Goal: Check status: Check status

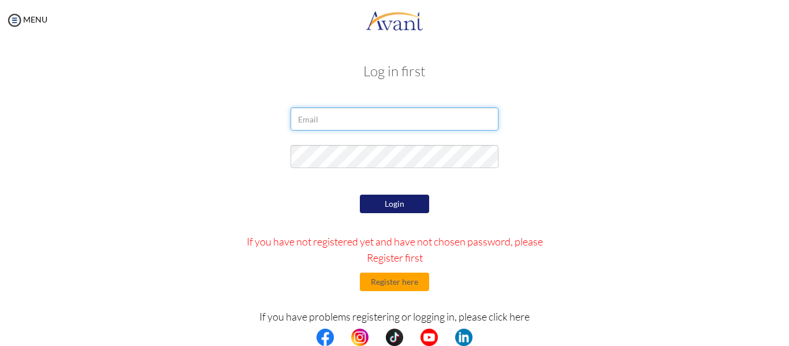
type input "[EMAIL_ADDRESS][DOMAIN_NAME]"
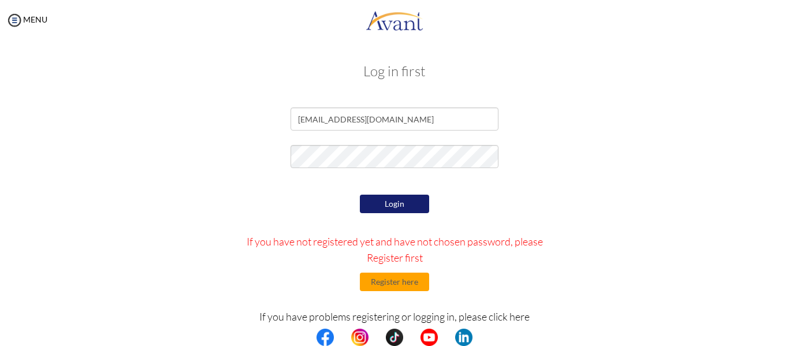
click at [380, 198] on button "Login" at bounding box center [394, 204] width 69 height 18
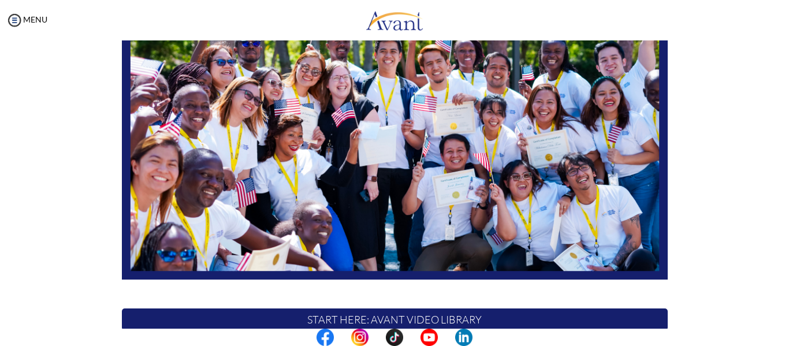
scroll to position [296, 0]
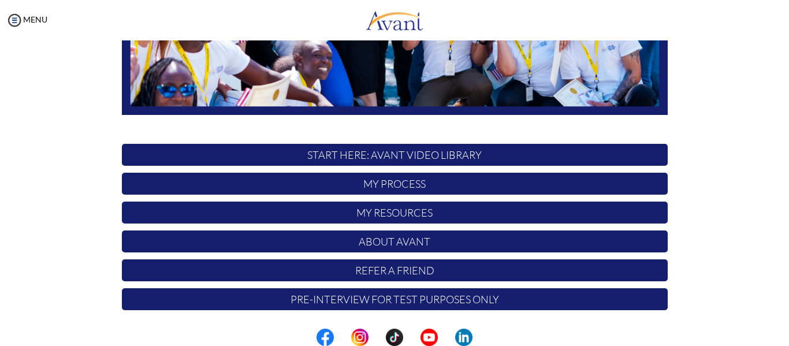
click at [369, 184] on p "My Process" at bounding box center [395, 184] width 546 height 22
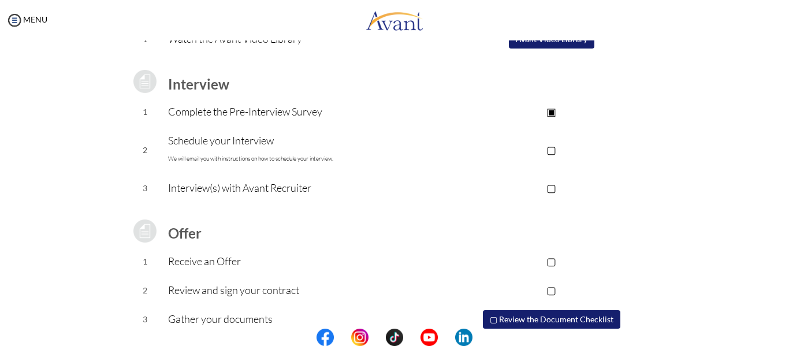
scroll to position [128, 0]
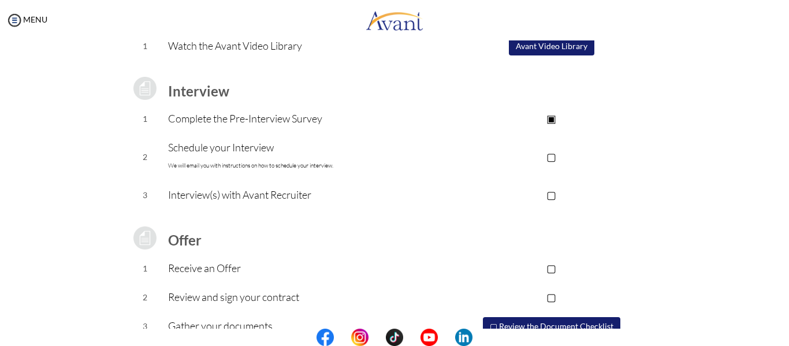
click at [322, 158] on p "Schedule your Interview We will email you with instructions on how to schedule …" at bounding box center [301, 156] width 267 height 35
click at [552, 169] on td "▢" at bounding box center [552, 156] width 232 height 47
click at [549, 154] on p "▢" at bounding box center [552, 156] width 232 height 16
click at [417, 201] on p "Interview(s) with Avant Recruiter" at bounding box center [301, 195] width 267 height 16
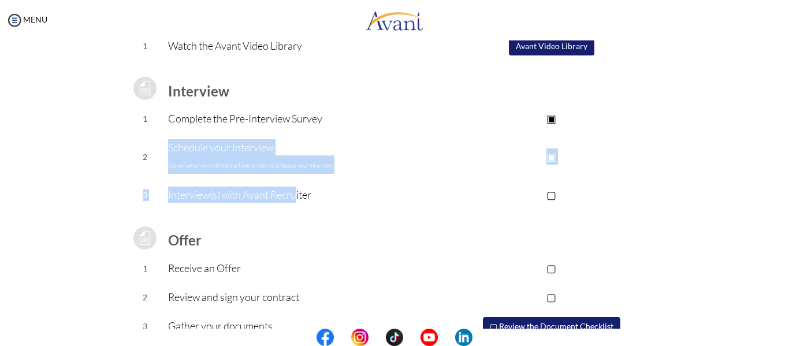
drag, startPoint x: 292, startPoint y: 198, endPoint x: 421, endPoint y: 143, distance: 140.0
click at [421, 143] on tbody "Application review 1 Watch the Avant Video Library ▢ Avant Video Library Interv…" at bounding box center [395, 179] width 546 height 382
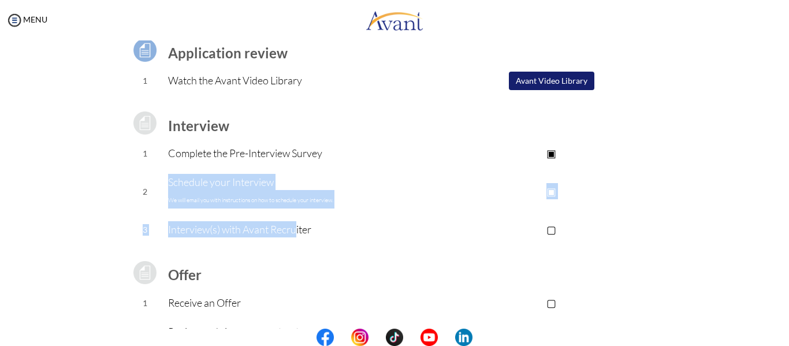
scroll to position [92, 0]
click at [331, 207] on p "Schedule your Interview We will email you with instructions on how to schedule …" at bounding box center [301, 192] width 267 height 35
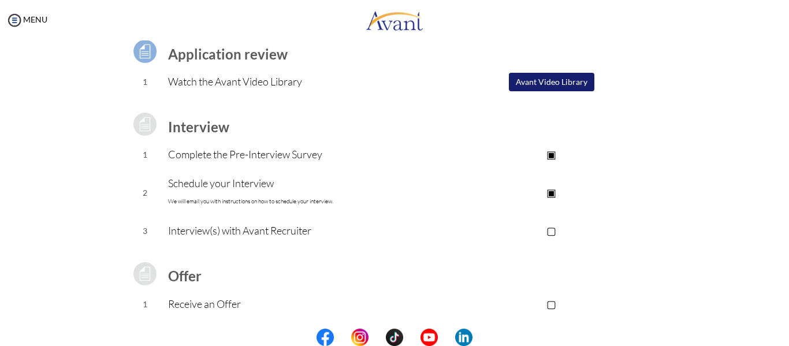
click at [548, 230] on p "▢" at bounding box center [552, 230] width 232 height 16
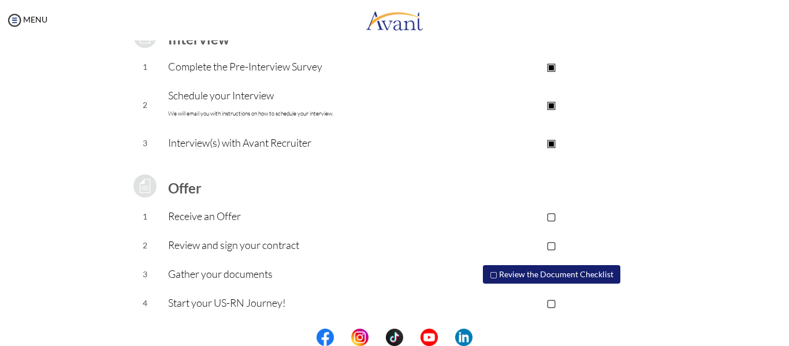
click at [477, 146] on p "▣" at bounding box center [552, 143] width 232 height 16
click at [255, 150] on p "Interview(s) with Avant Recruiter" at bounding box center [301, 143] width 267 height 16
click at [398, 147] on p "Interview(s) with Avant Recruiter" at bounding box center [301, 143] width 267 height 16
click at [551, 143] on p "▢" at bounding box center [552, 143] width 232 height 16
